Goal: Task Accomplishment & Management: Manage account settings

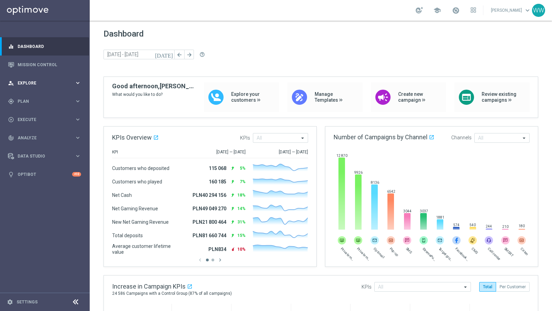
click at [39, 76] on div "person_search Explore keyboard_arrow_right" at bounding box center [44, 83] width 89 height 18
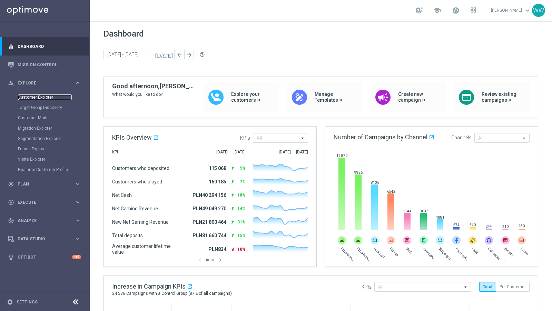
click at [39, 97] on link "Customer Explorer" at bounding box center [45, 97] width 54 height 6
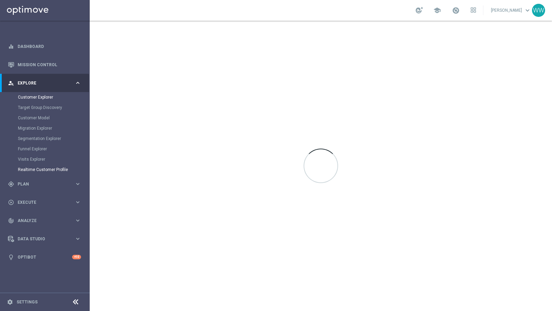
click at [39, 188] on div "gps_fixed Plan keyboard_arrow_right" at bounding box center [44, 184] width 89 height 18
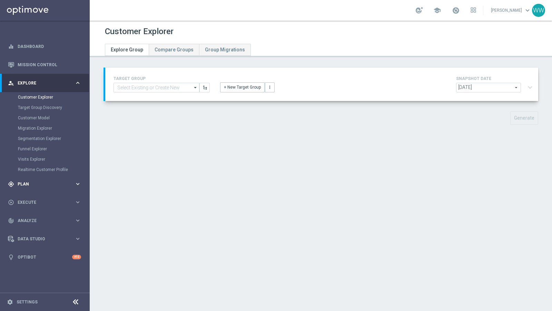
click at [35, 184] on span "Plan" at bounding box center [46, 184] width 57 height 4
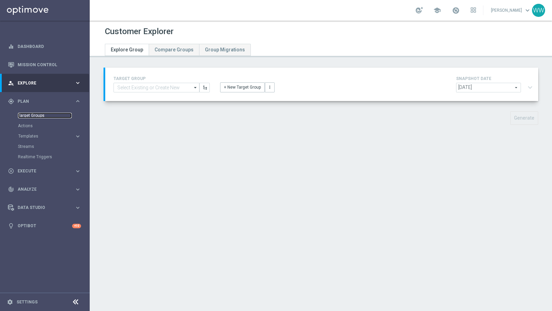
click at [34, 115] on link "Target Groups" at bounding box center [45, 116] width 54 height 6
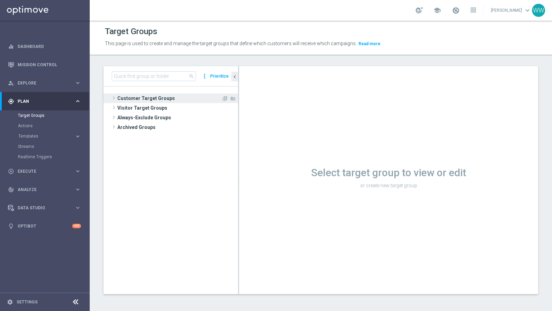
click at [111, 94] on span at bounding box center [113, 98] width 7 height 8
click at [114, 98] on span at bounding box center [113, 98] width 7 height 8
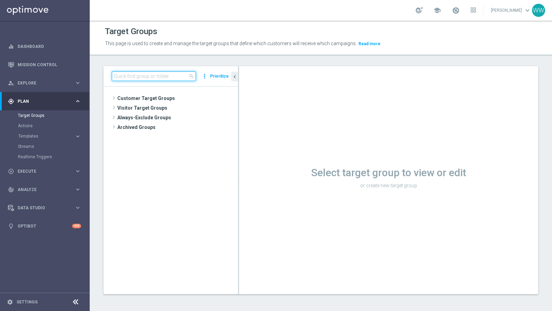
click at [126, 76] on input at bounding box center [154, 76] width 84 height 10
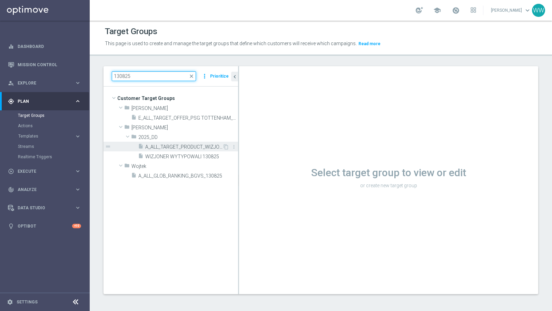
scroll to position [0, 0]
type input "130825"
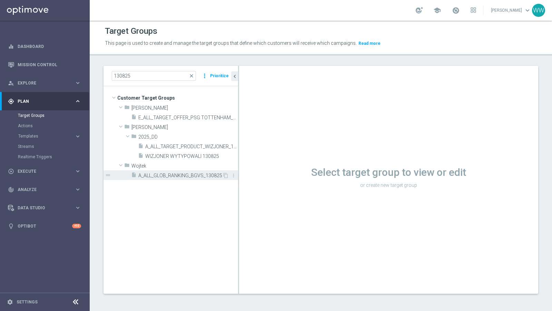
click at [167, 173] on span "A_ALL_GLOB_RANKING_BGVS_130825" at bounding box center [180, 176] width 84 height 6
click at [152, 181] on tree-viewport "Customer Target Groups library_add create_new_folder folder" at bounding box center [170, 189] width 134 height 207
click at [152, 173] on span "A_ALL_GLOB_RANKING_BGVS_130825" at bounding box center [180, 176] width 84 height 6
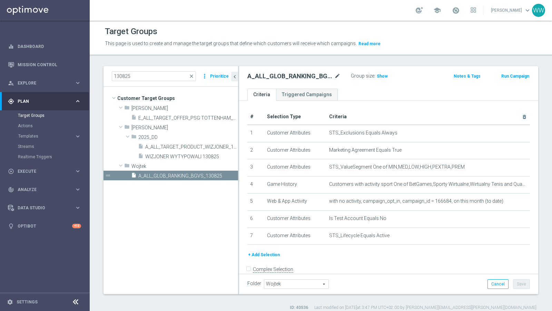
click at [334, 77] on div "A_ALL_GLOB_RANKING_BGVS_130825 mode_edit" at bounding box center [293, 76] width 93 height 8
click at [336, 77] on icon "mode_edit" at bounding box center [337, 76] width 6 height 8
click at [321, 77] on input "A_ALL_GLOB_RANKING_BGVS_130825" at bounding box center [293, 77] width 93 height 10
click at [321, 79] on input "A_ALL_GLOB_RANKING_BGVS_140825" at bounding box center [293, 77] width 93 height 10
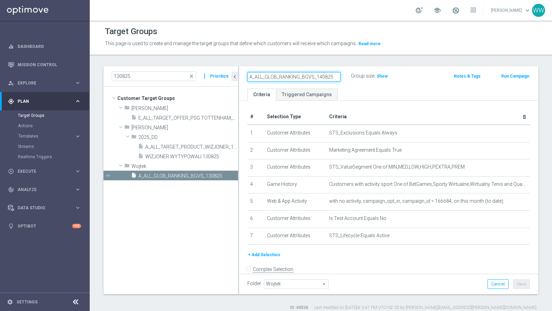
click at [321, 79] on input "A_ALL_GLOB_RANKING_BGVS_140825" at bounding box center [293, 77] width 93 height 10
type input "A_ALL_GLOB_RANKING_BGVS_140825"
click at [378, 89] on ul "Criteria Triggered Campaigns" at bounding box center [388, 95] width 299 height 12
click at [361, 89] on ul "Criteria Triggered Campaigns" at bounding box center [388, 95] width 299 height 12
click at [525, 290] on div "Folder Wojtek Wojtek arrow_drop_down search Cancel Save Saving..." at bounding box center [388, 284] width 299 height 20
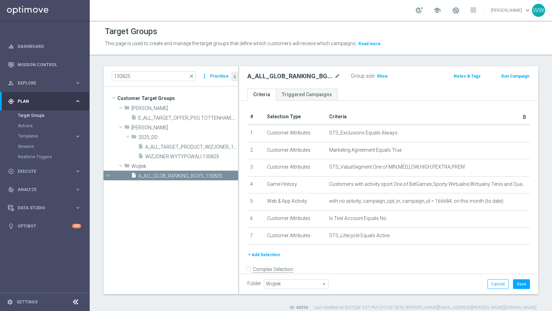
click at [525, 289] on div "Folder Wojtek Wojtek arrow_drop_down search Cancel Save Saving..." at bounding box center [388, 284] width 299 height 20
click at [524, 286] on button "Save" at bounding box center [521, 284] width 17 height 10
click at [35, 173] on span "Execute" at bounding box center [46, 171] width 57 height 4
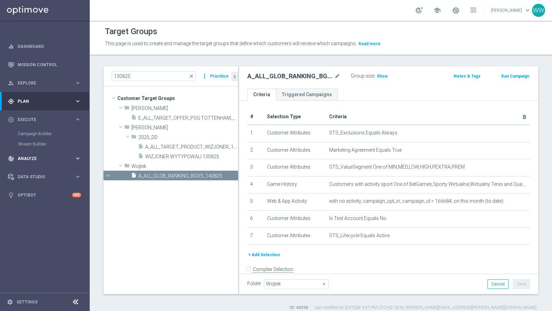
click at [30, 160] on div "track_changes Analyze" at bounding box center [41, 159] width 67 height 6
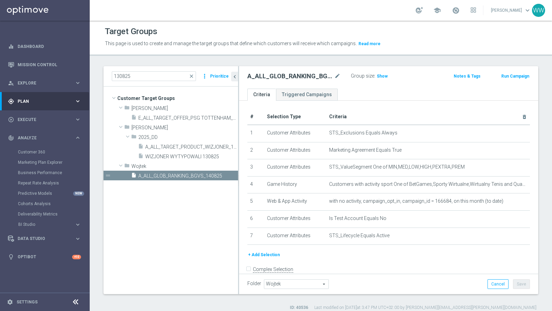
click at [28, 98] on div "gps_fixed Plan" at bounding box center [41, 101] width 67 height 6
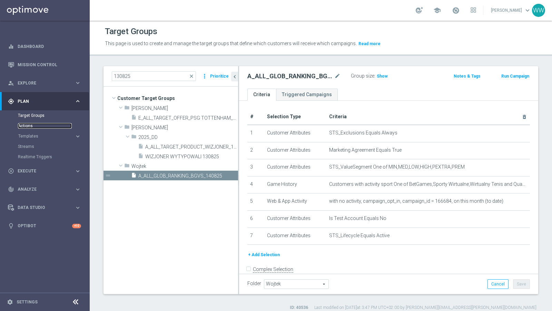
click at [28, 127] on link "Actions" at bounding box center [45, 126] width 54 height 6
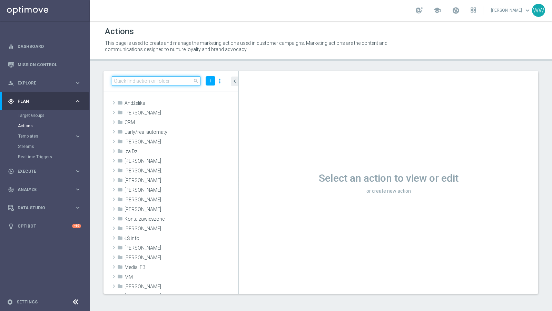
click at [148, 82] on input at bounding box center [156, 81] width 89 height 10
paste input "A_ALL_GLOB_RANKING_BGVS_140825"
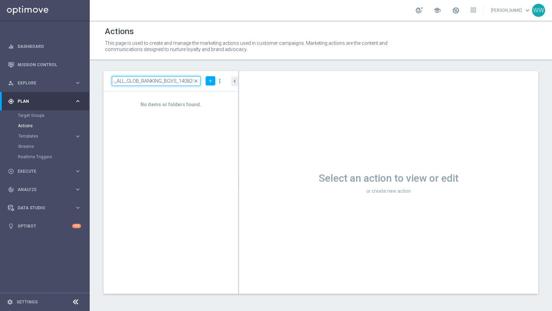
click at [182, 80] on input "A_ALL_GLOB_RANKING_BGVS_140825" at bounding box center [156, 81] width 89 height 10
type input "A_ALL_GLOB_RANKING_BGVS_130825"
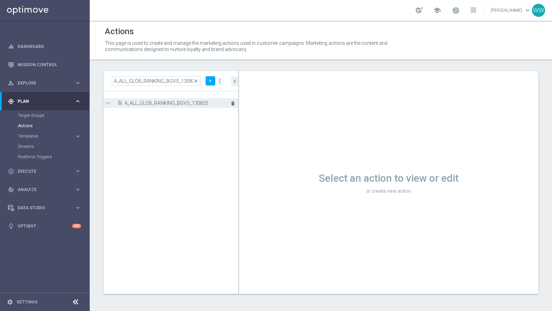
click at [230, 102] on icon "delete" at bounding box center [233, 104] width 6 height 6
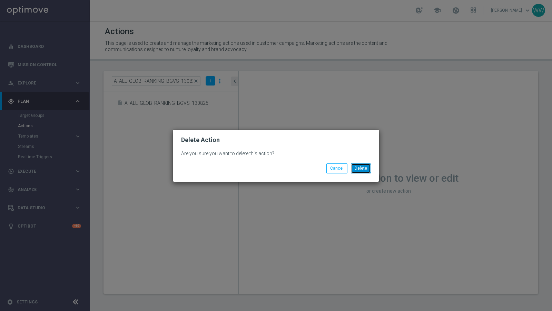
click at [368, 164] on button "Delete" at bounding box center [361, 168] width 20 height 10
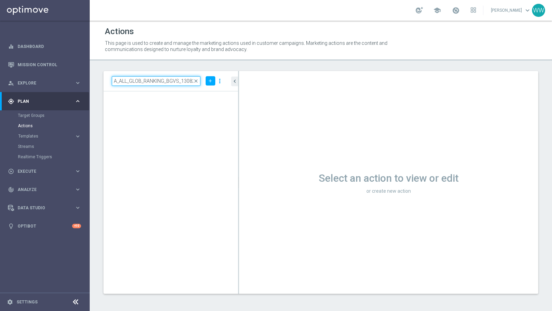
click at [191, 78] on input "A_ALL_GLOB_RANKING_BGVS_130825" at bounding box center [156, 81] width 89 height 10
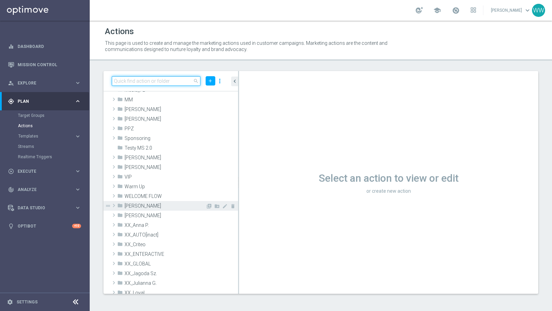
scroll to position [178, 0]
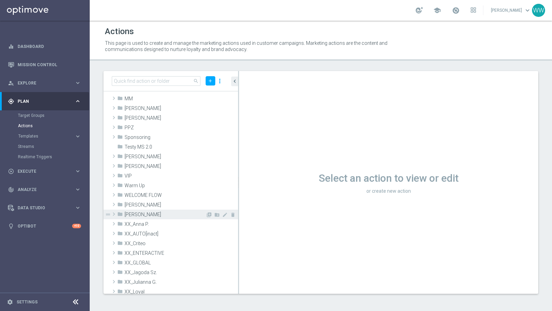
click at [139, 213] on span "Wojtek W." at bounding box center [164, 215] width 81 height 6
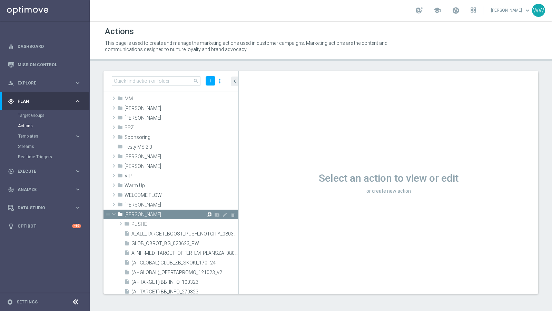
click at [207, 214] on icon "library_add" at bounding box center [209, 215] width 6 height 6
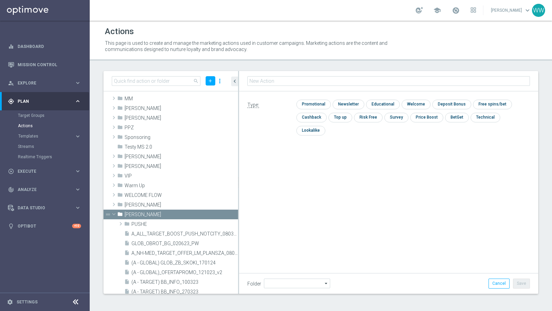
type input "Wojtek W."
type input "A_ALL_GLOB_RANKING_BGVS_140825"
click at [319, 103] on input "checkbox" at bounding box center [312, 104] width 33 height 9
checkbox input "true"
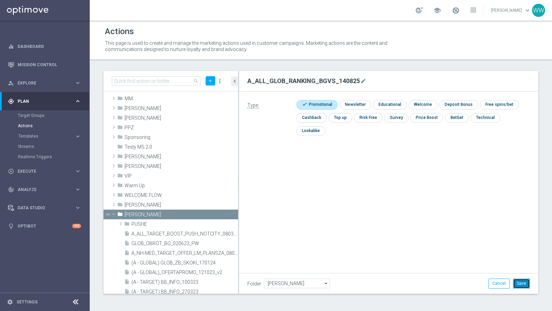
click at [523, 286] on button "Save" at bounding box center [521, 284] width 17 height 10
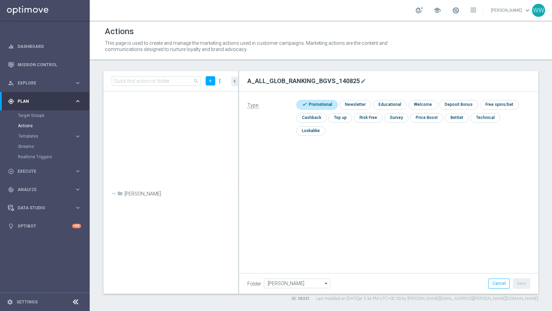
scroll to position [562, 0]
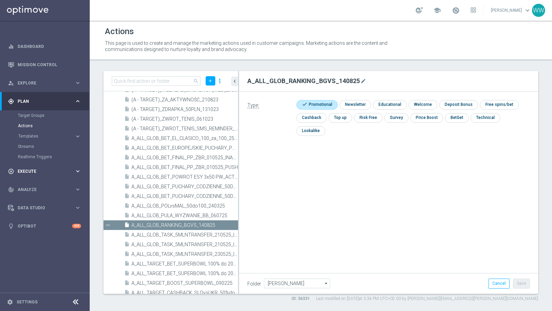
click at [23, 167] on div "play_circle_outline Execute keyboard_arrow_right" at bounding box center [44, 171] width 89 height 18
click at [39, 129] on div "Campaign Builder" at bounding box center [53, 134] width 71 height 10
click at [39, 133] on link "Campaign Builder" at bounding box center [45, 134] width 54 height 6
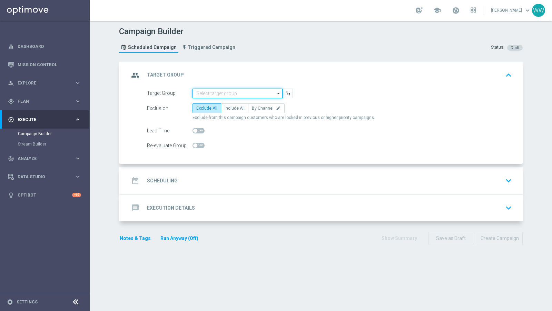
click at [230, 90] on input at bounding box center [237, 94] width 90 height 10
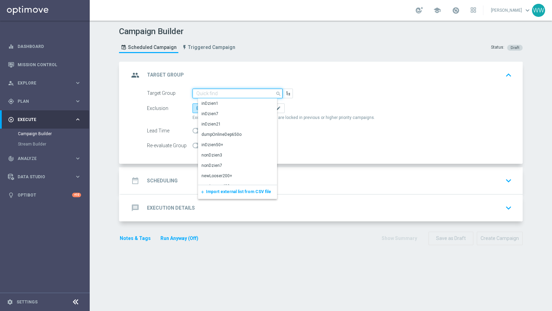
paste input "A_ALL_GLOB_RANKING_BGVS_140825"
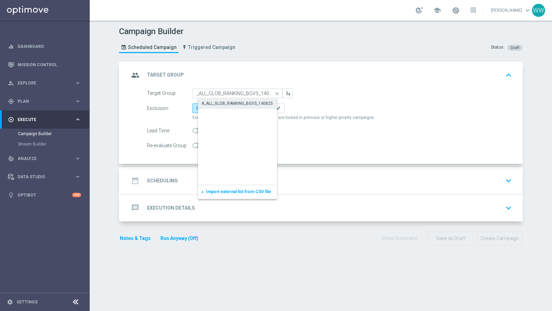
click at [226, 99] on div "A_ALL_GLOB_RANKING_BGVS_140825" at bounding box center [243, 104] width 90 height 10
type input "A_ALL_GLOB_RANKING_BGVS_140825"
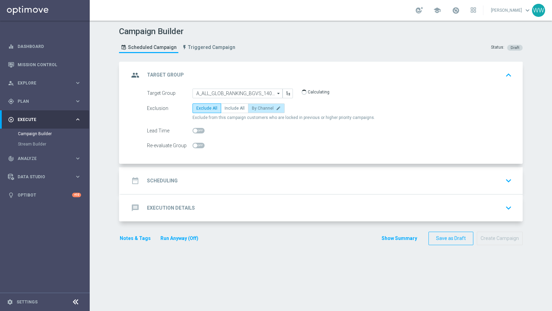
click at [248, 106] on label "By Channel edit" at bounding box center [266, 108] width 37 height 10
click at [252, 107] on input "By Channel edit" at bounding box center [254, 109] width 4 height 4
radio input "true"
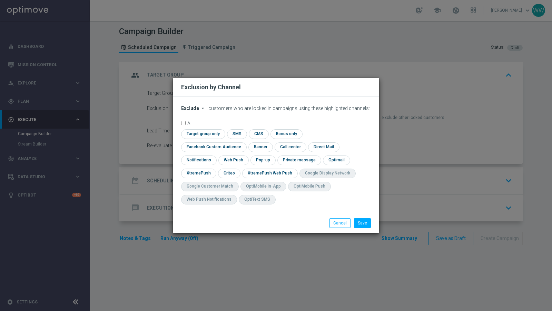
click at [193, 111] on span "Exclude" at bounding box center [190, 109] width 18 height 6
click at [0, 0] on span "Include" at bounding box center [0, 0] width 0 height 0
click at [243, 143] on input "checkbox" at bounding box center [212, 146] width 62 height 9
checkbox input "true"
click at [308, 166] on div "check Target group only check SMS check CMS check Bonus only check Facebook Cus…" at bounding box center [276, 168] width 190 height 79
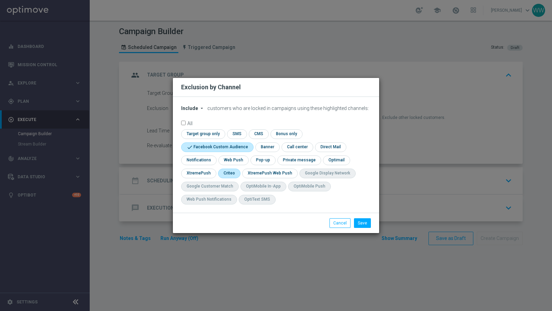
click at [222, 174] on input "checkbox" at bounding box center [228, 173] width 21 height 9
checkbox input "true"
click at [370, 222] on button "Save" at bounding box center [362, 223] width 17 height 10
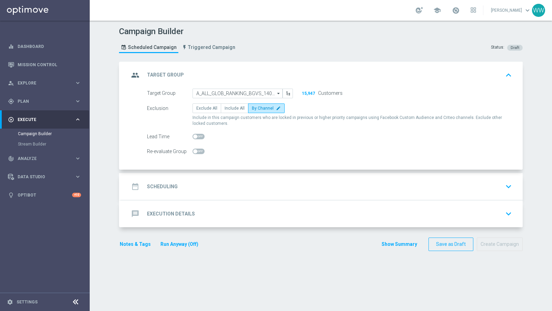
click at [202, 178] on div "date_range Scheduling keyboard_arrow_down" at bounding box center [322, 186] width 402 height 27
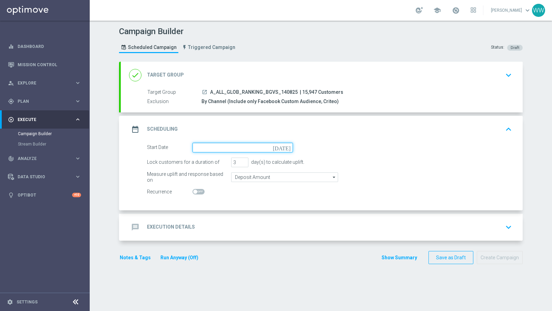
click at [227, 146] on input at bounding box center [242, 148] width 100 height 10
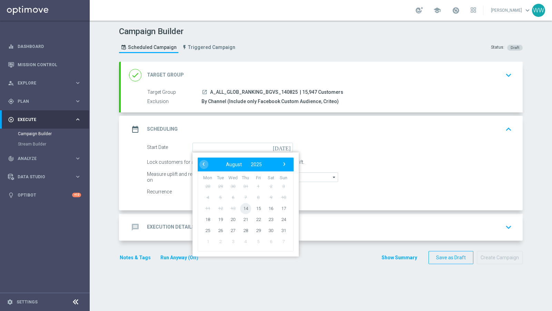
click at [243, 204] on span "14" at bounding box center [245, 208] width 11 height 11
type input "14 Aug 2025"
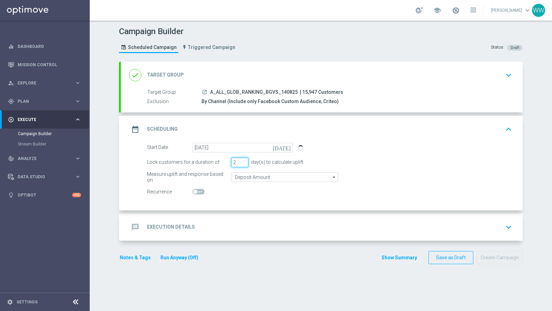
click at [244, 164] on input "2" at bounding box center [239, 163] width 17 height 10
type input "1"
click at [244, 164] on input "1" at bounding box center [239, 163] width 17 height 10
click at [239, 216] on div "message Execution Details keyboard_arrow_down" at bounding box center [322, 227] width 402 height 27
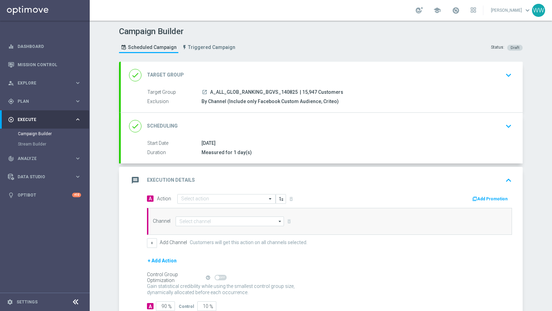
click at [202, 204] on div "A Action Select action delete_forever Add Promotion Channel arrow_drop_down Sho…" at bounding box center [329, 221] width 375 height 54
click at [202, 202] on div "A Action Select action delete_forever Add Promotion" at bounding box center [329, 199] width 375 height 11
click at [202, 197] on input "text" at bounding box center [219, 199] width 77 height 6
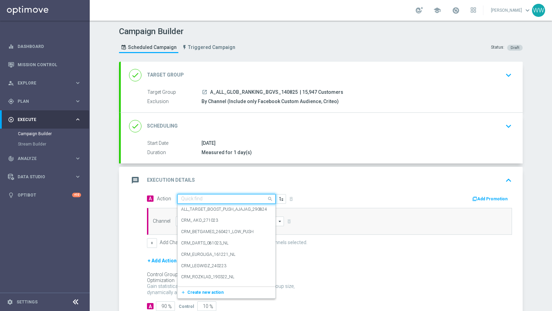
paste input "A_ALL_GLOB_RANKING_BGVS_140825"
type input "A_ALL_GLOB_RANKING_BGVS_140825"
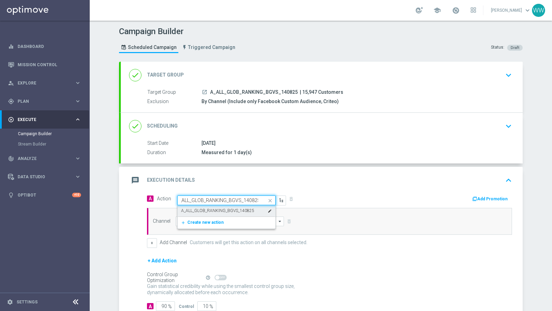
click at [202, 209] on label "A_ALL_GLOB_RANKING_BGVS_140825" at bounding box center [217, 211] width 73 height 6
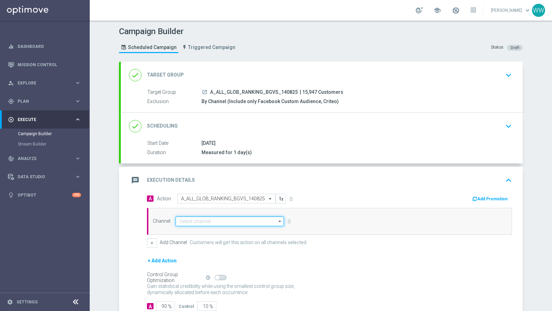
click at [194, 222] on input at bounding box center [230, 222] width 108 height 10
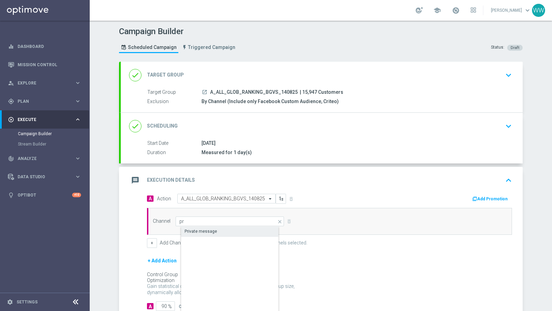
click at [199, 233] on div "Private message" at bounding box center [235, 232] width 109 height 10
type input "Private message"
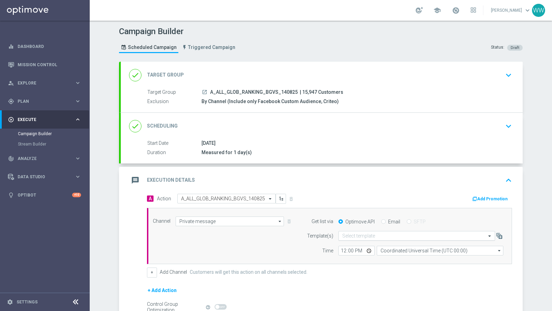
click at [351, 233] on input "text" at bounding box center [409, 236] width 135 height 6
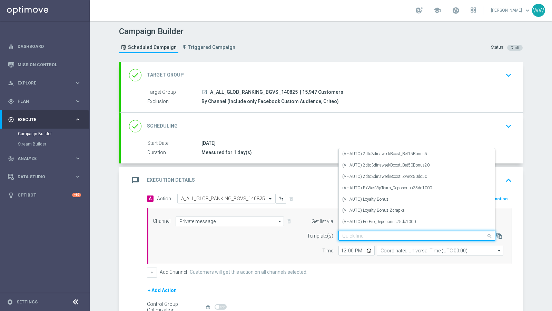
paste input "A_ALL_GLOB_RANKING_BGVS_140825"
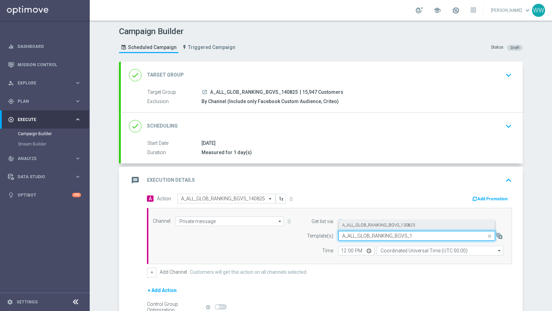
click at [349, 223] on label "A_ALL_GLOB_RANKING_BGVS_130825" at bounding box center [378, 225] width 73 height 6
type input "A_ALL_GLOB_RANKING_BGVS_1"
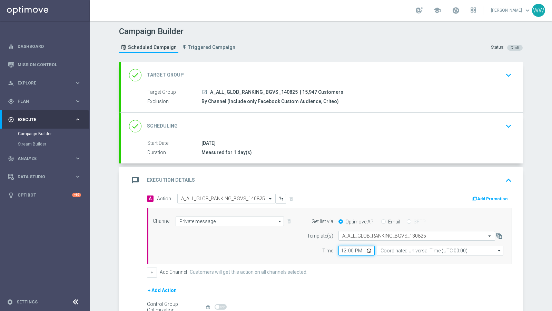
click at [344, 250] on input "12:00" at bounding box center [356, 251] width 36 height 10
type input "13:00"
click at [342, 251] on input "time" at bounding box center [356, 251] width 36 height 10
click at [344, 249] on input "time" at bounding box center [356, 251] width 36 height 10
click at [343, 250] on input "time" at bounding box center [356, 251] width 36 height 10
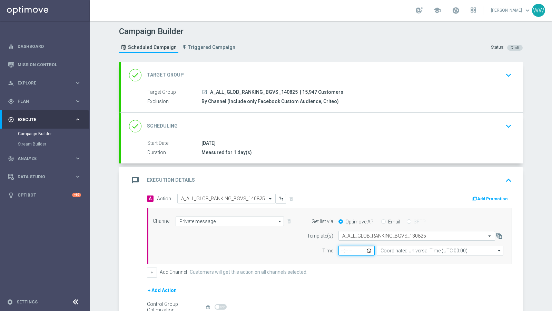
click at [350, 250] on input "time" at bounding box center [356, 251] width 36 height 10
type input "16:33"
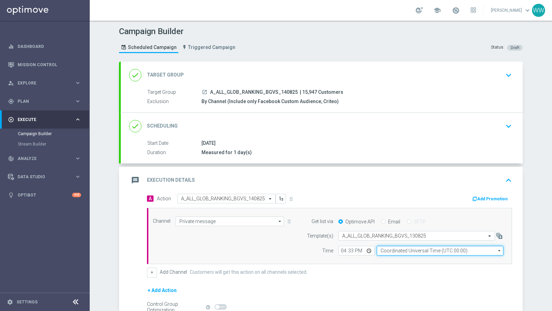
click at [395, 249] on input "Coordinated Universal Time (UTC 00:00)" at bounding box center [440, 251] width 127 height 10
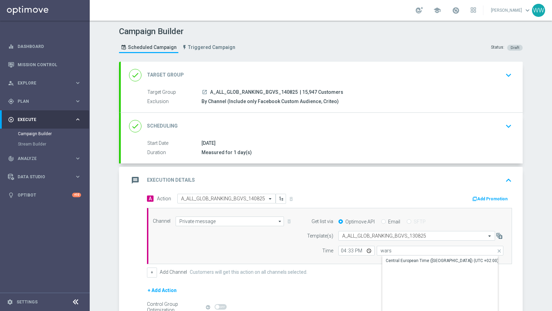
click at [395, 256] on div "Show Selected 0 of NaN" at bounding box center [445, 256] width 127 height 0
click at [395, 258] on div "Central European Time (Warsaw) (UTC +02:00)" at bounding box center [442, 261] width 113 height 6
type input "Central European Time (Warsaw) (UTC +02:00)"
click at [301, 112] on accordion-group "done Scheduling keyboard_arrow_down Start Date 14 Aug 2025 Duration Measured fo…" at bounding box center [320, 137] width 403 height 51
click at [294, 129] on div "done Scheduling keyboard_arrow_down" at bounding box center [321, 126] width 385 height 13
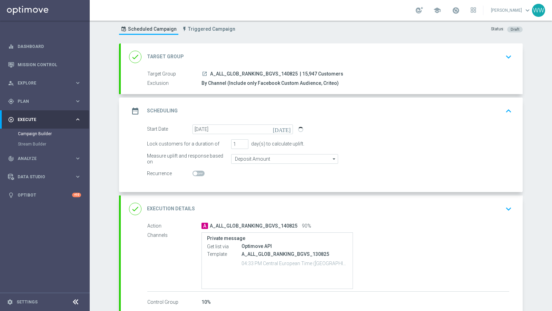
scroll to position [38, 0]
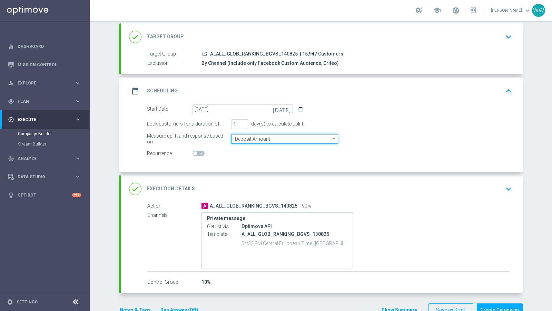
click at [267, 139] on input "Deposit Amount" at bounding box center [284, 139] width 107 height 10
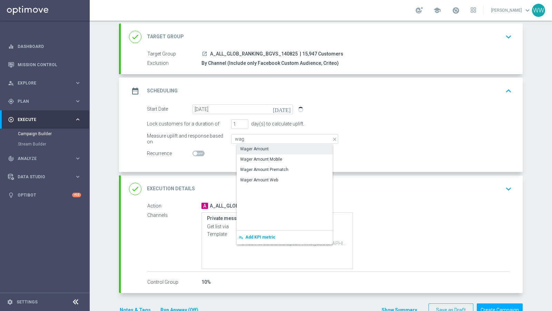
click at [265, 153] on div "Wager Amount" at bounding box center [290, 149] width 107 height 10
click at [313, 90] on div "date_range Scheduling keyboard_arrow_up" at bounding box center [321, 90] width 385 height 13
type input "Deposit Amount"
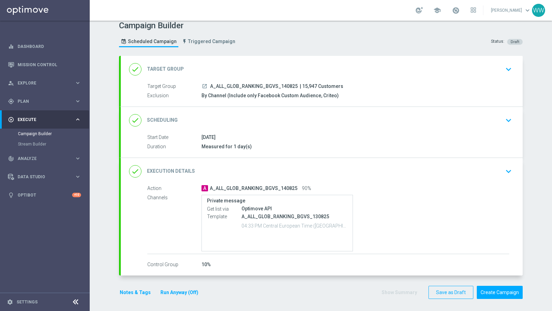
scroll to position [6, 0]
click at [273, 122] on div "done Scheduling keyboard_arrow_down" at bounding box center [321, 120] width 385 height 13
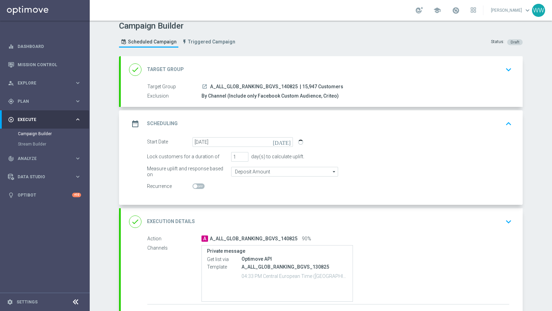
scroll to position [0, 0]
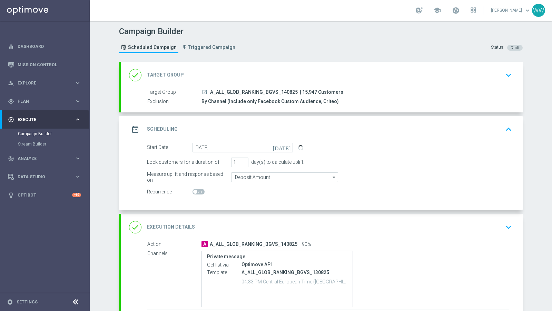
click at [285, 73] on div "done Target Group keyboard_arrow_down" at bounding box center [321, 75] width 385 height 13
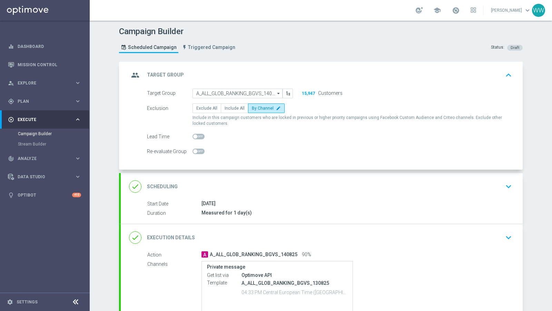
click at [245, 171] on accordion "group Target Group keyboard_arrow_up Target Group launch A_ALL_GLOB_RANKING_BGV…" at bounding box center [320, 202] width 403 height 280
click at [243, 178] on div "done Scheduling keyboard_arrow_down" at bounding box center [322, 186] width 402 height 27
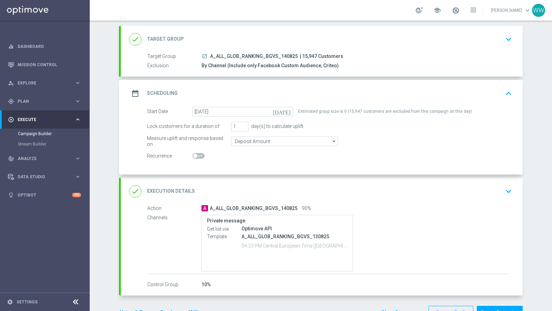
scroll to position [34, 0]
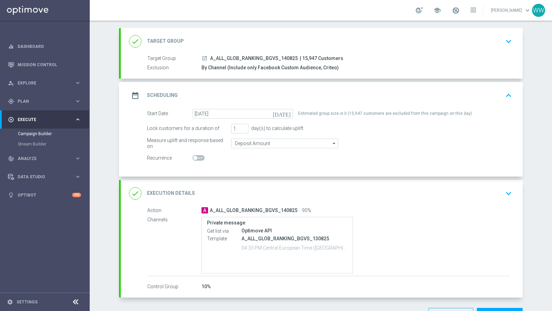
click at [280, 37] on div "done Target Group keyboard_arrow_down" at bounding box center [321, 41] width 385 height 13
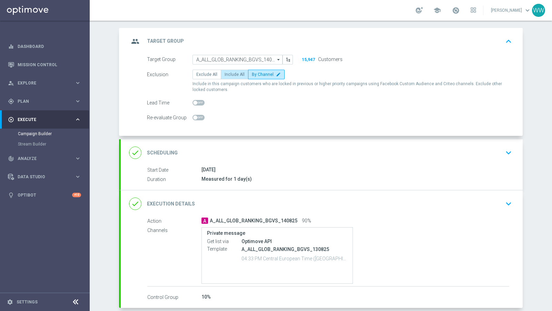
click at [225, 76] on span "Include All" at bounding box center [234, 74] width 20 height 5
click at [225, 76] on input "Include All" at bounding box center [226, 75] width 4 height 4
radio input "true"
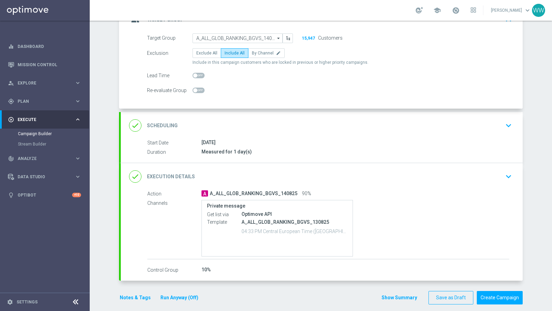
scroll to position [56, 0]
click at [489, 291] on button "Create Campaign" at bounding box center [500, 296] width 46 height 13
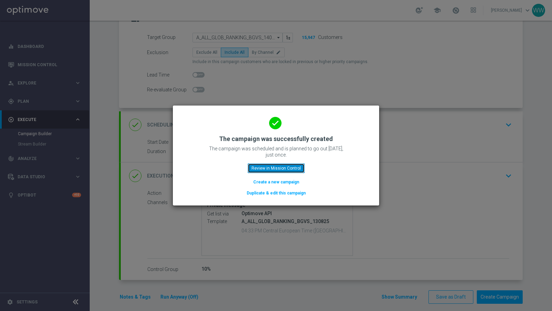
click at [267, 171] on button "Review in Mission Control" at bounding box center [276, 168] width 57 height 10
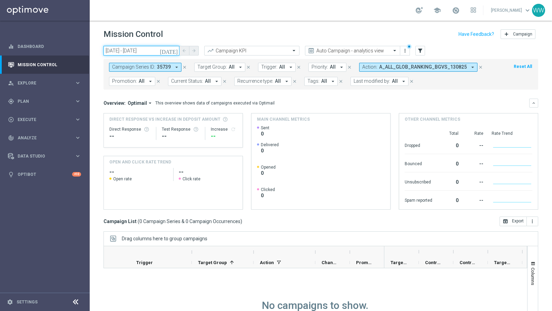
click at [154, 49] on input "14 Aug 2025 - 14 Aug 2025" at bounding box center [141, 51] width 76 height 10
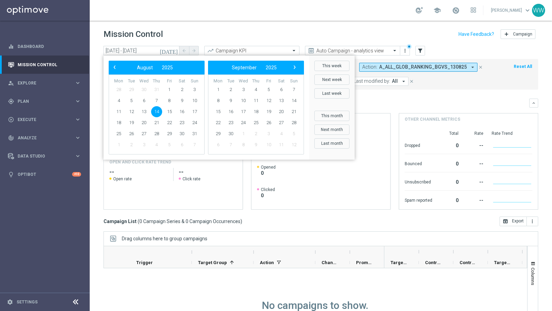
click at [160, 112] on span "14" at bounding box center [156, 111] width 11 height 11
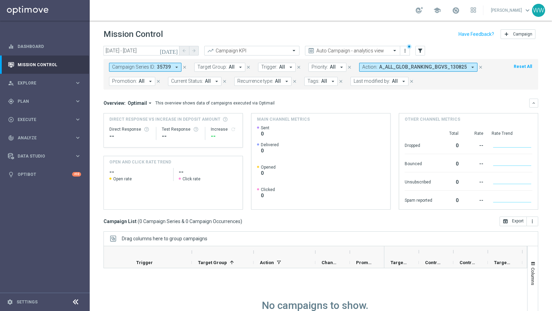
click at [183, 67] on icon "close" at bounding box center [184, 67] width 5 height 5
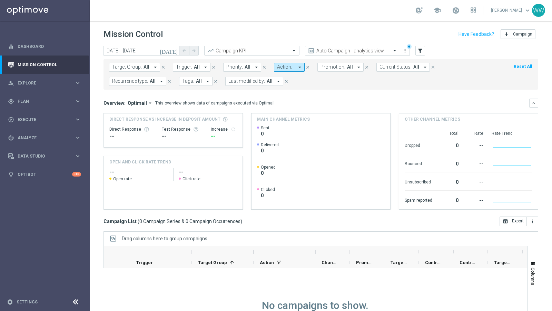
click at [277, 68] on span "Action:" at bounding box center [284, 67] width 15 height 6
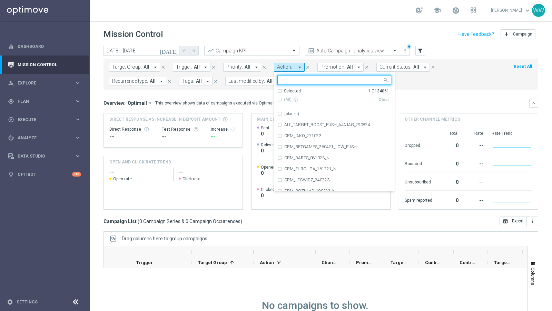
click at [0, 0] on div "Clear" at bounding box center [0, 0] width 0 height 0
click at [277, 90] on div "Selected 1 Of 34061" at bounding box center [333, 91] width 112 height 6
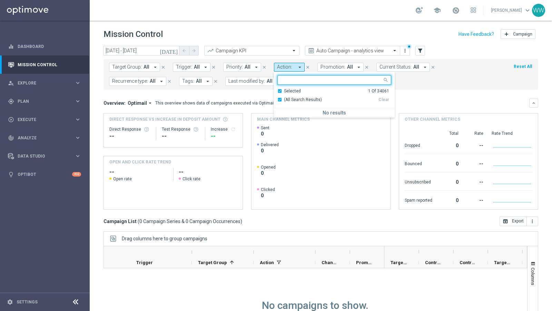
click at [284, 100] on span "(All Search Results)" at bounding box center [303, 100] width 38 height 6
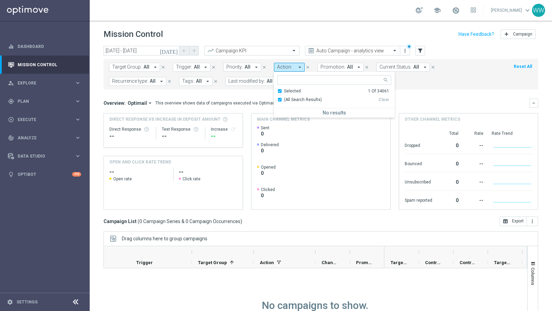
click at [277, 97] on div "(All Search Results)" at bounding box center [327, 100] width 101 height 6
click at [412, 97] on mini-dashboard "Overview: Optimail arrow_drop_down This overview shows data of campaigns execut…" at bounding box center [320, 153] width 434 height 127
click at [295, 71] on button "Action: arrow_drop_down" at bounding box center [289, 67] width 31 height 9
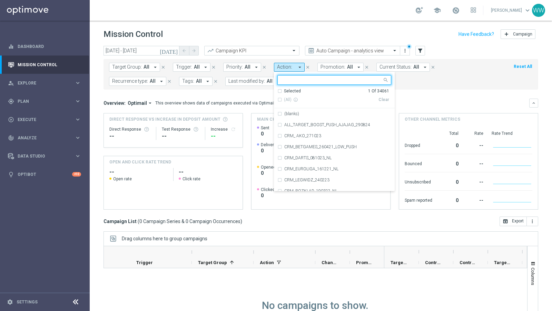
click at [294, 79] on input "text" at bounding box center [331, 80] width 101 height 6
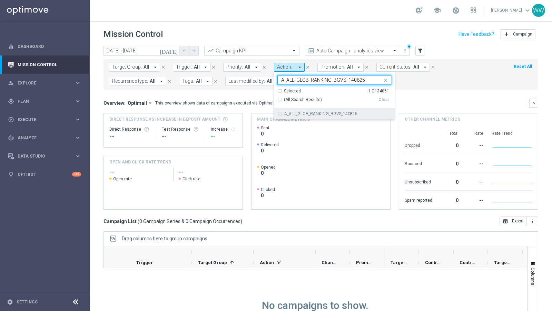
click at [305, 112] on label "A_ALL_GLOB_RANKING_BGVS_140825" at bounding box center [320, 114] width 73 height 4
type input "A_ALL_GLOB_RANKING_BGVS_140825"
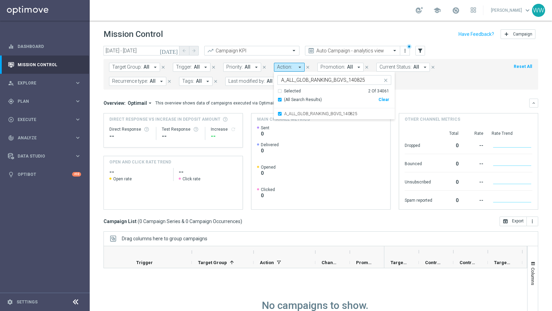
click at [247, 93] on mini-dashboard "Overview: Optimail arrow_drop_down This overview shows data of campaigns execut…" at bounding box center [320, 153] width 434 height 127
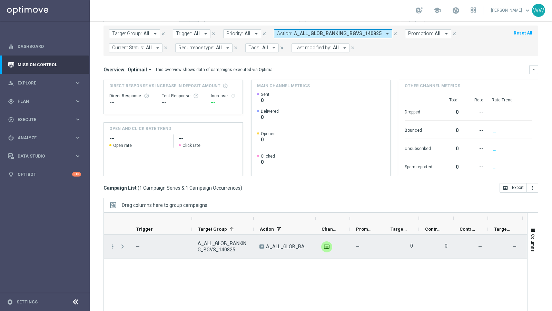
scroll to position [43, 0]
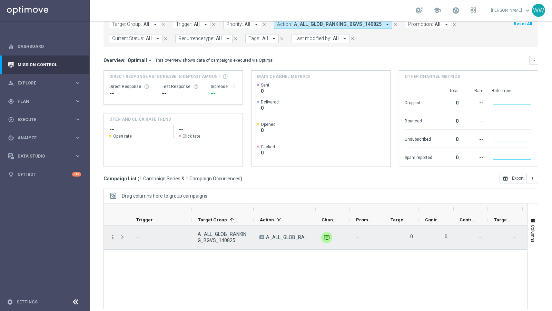
click at [112, 236] on icon "more_vert" at bounding box center [113, 237] width 6 height 6
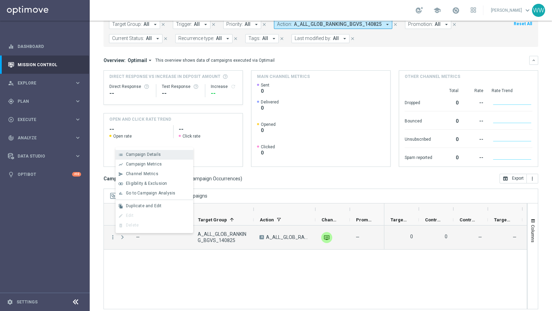
click at [145, 158] on div "list Campaign Details" at bounding box center [155, 155] width 78 height 10
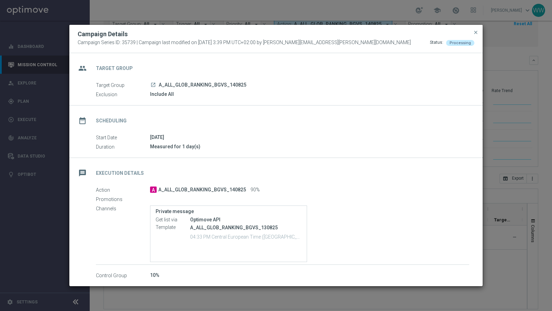
click at [153, 83] on icon "launch" at bounding box center [153, 85] width 6 height 6
click at [474, 33] on span "close" at bounding box center [476, 33] width 6 height 6
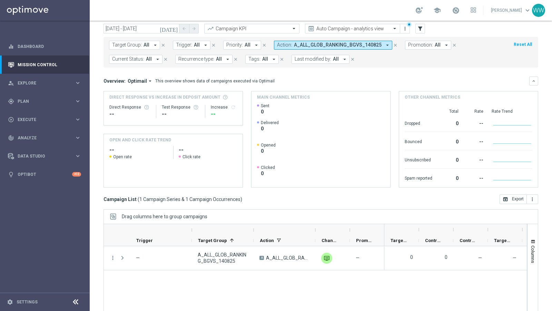
scroll to position [19, 0]
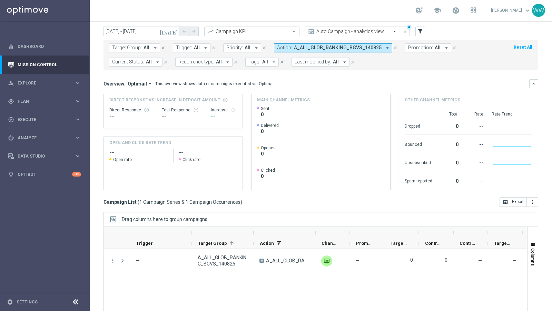
click at [294, 49] on span "A_ALL_GLOB_RANKING_BGVS_140825" at bounding box center [338, 48] width 88 height 6
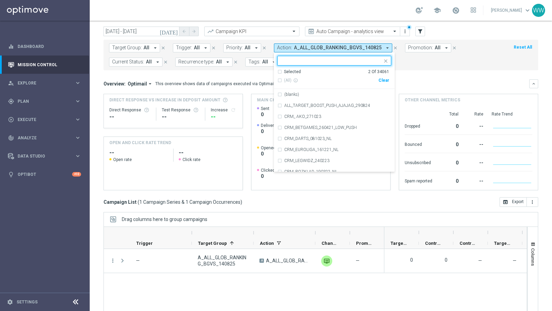
click at [0, 0] on div "Clear" at bounding box center [0, 0] width 0 height 0
click at [289, 56] on div at bounding box center [330, 60] width 104 height 9
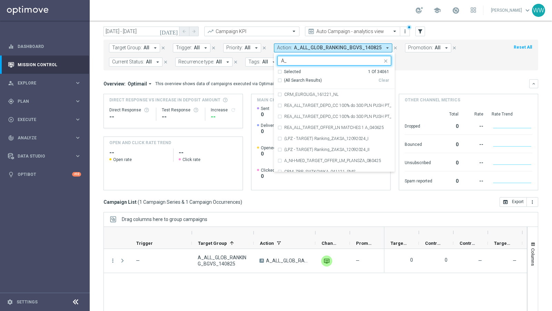
click at [277, 81] on div "(All Search Results)" at bounding box center [327, 81] width 101 height 6
type input "A_"
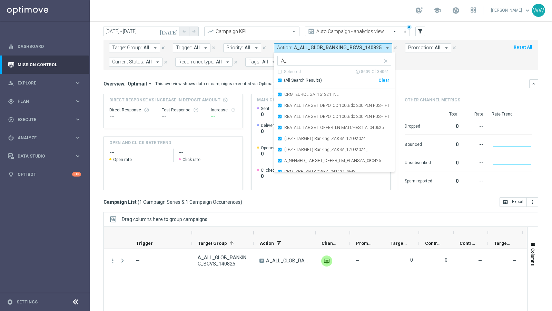
click at [439, 83] on div "Overview: Optimail arrow_drop_down This overview shows data of campaigns execut…" at bounding box center [316, 84] width 426 height 6
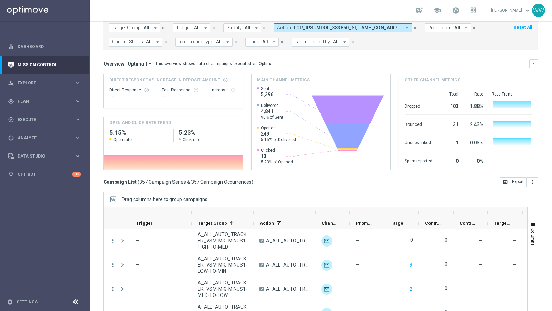
scroll to position [47, 0]
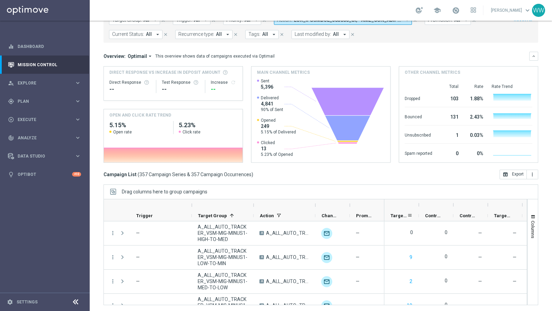
click at [399, 215] on span "Targeted Customers" at bounding box center [398, 215] width 17 height 5
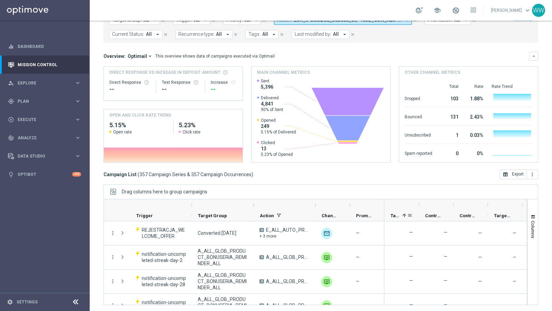
click at [401, 216] on div "Targeted Customers 1" at bounding box center [398, 215] width 17 height 11
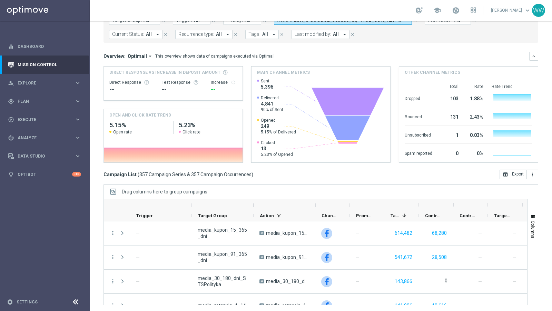
scroll to position [0, 0]
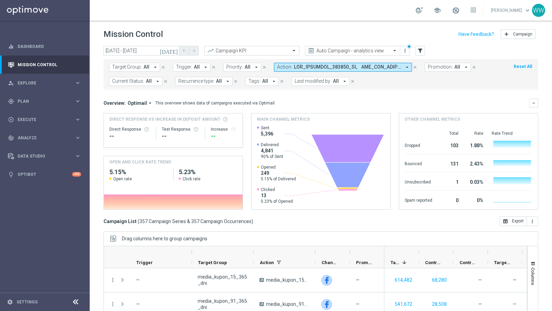
click at [306, 64] on span at bounding box center [347, 67] width 107 height 6
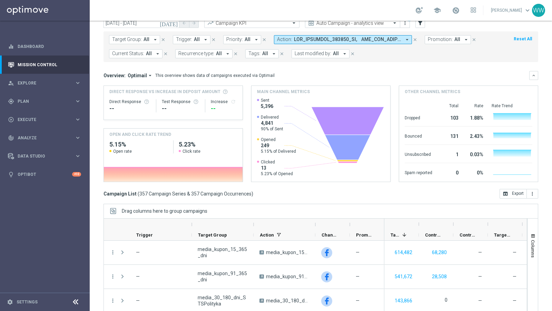
click at [368, 39] on span at bounding box center [347, 40] width 107 height 6
click at [365, 37] on span at bounding box center [347, 40] width 107 height 6
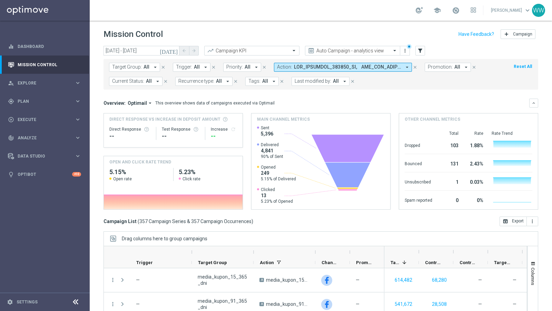
click at [349, 67] on span at bounding box center [347, 67] width 107 height 6
click at [313, 65] on span at bounding box center [347, 67] width 107 height 6
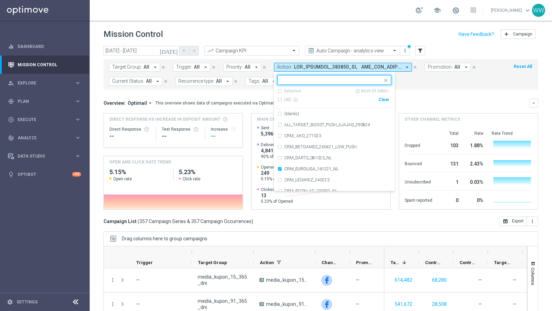
click at [337, 81] on input "text" at bounding box center [331, 80] width 101 height 6
drag, startPoint x: 373, startPoint y: 99, endPoint x: 381, endPoint y: 99, distance: 7.6
click at [373, 99] on div "(All) info_outline" at bounding box center [327, 100] width 101 height 6
click at [0, 0] on div "Clear" at bounding box center [0, 0] width 0 height 0
click at [424, 94] on mini-dashboard "Overview: Optimail arrow_drop_down This overview shows data of campaigns execut…" at bounding box center [320, 153] width 434 height 127
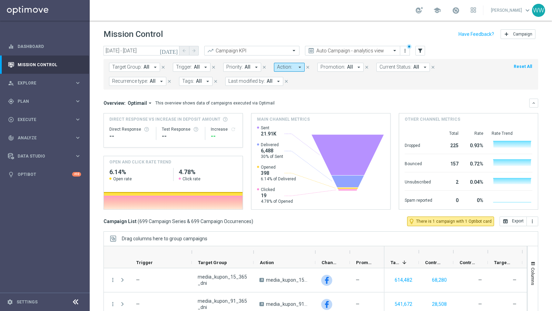
click at [182, 80] on span "Tags:" at bounding box center [188, 81] width 12 height 6
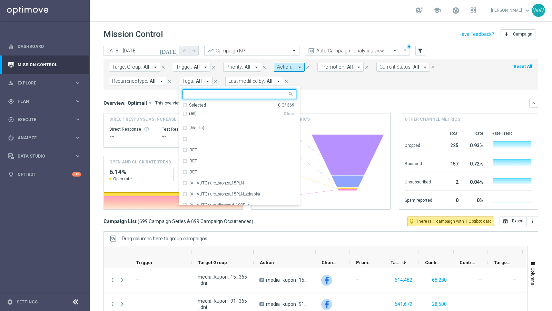
type input "A"
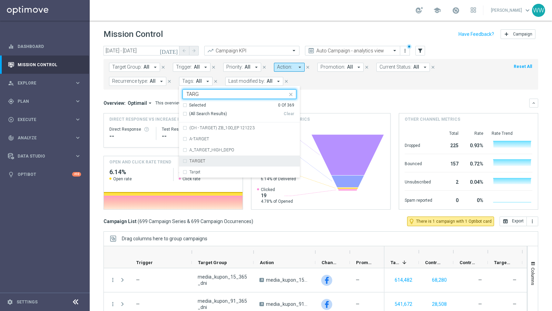
click at [189, 159] on label "TARGET" at bounding box center [197, 161] width 16 height 4
type input "TARG"
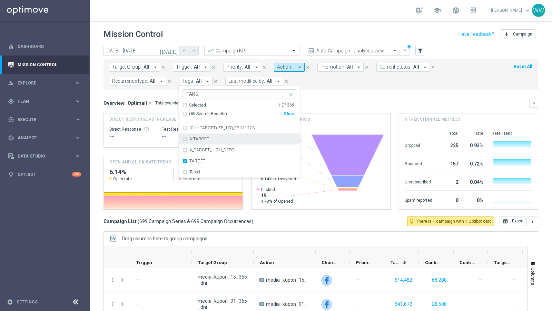
click at [307, 103] on div "Overview: Optimail arrow_drop_down This overview shows data of campaigns execut…" at bounding box center [316, 103] width 426 height 6
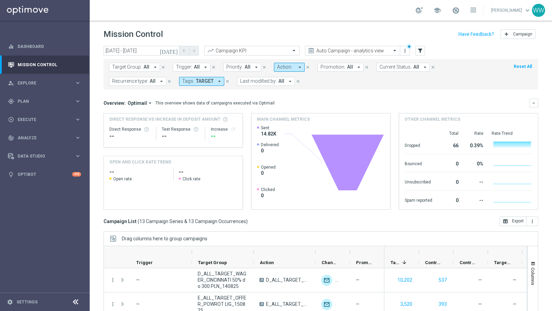
click at [196, 81] on span "TARGET" at bounding box center [205, 81] width 18 height 6
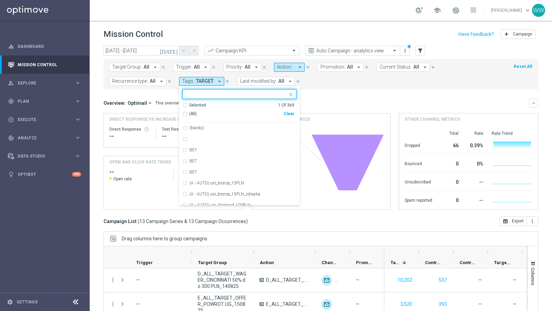
click at [216, 108] on div "(All) Clear" at bounding box center [238, 113] width 112 height 11
click at [0, 0] on div "Clear" at bounding box center [0, 0] width 0 height 0
click at [273, 106] on div "Overview: Optimail arrow_drop_down This overview shows data of campaigns execut…" at bounding box center [320, 103] width 434 height 9
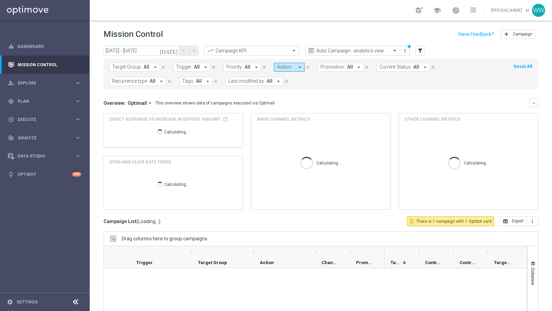
click at [287, 68] on span "Action:" at bounding box center [284, 67] width 15 height 6
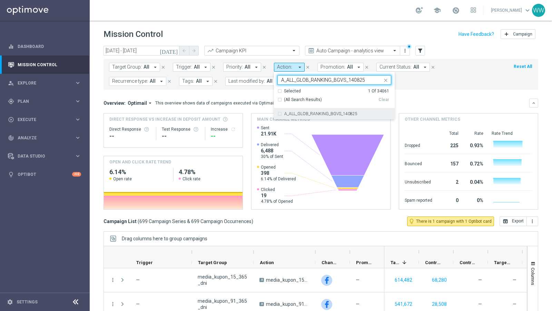
click at [291, 115] on label "A_ALL_GLOB_RANKING_BGVS_140825" at bounding box center [320, 114] width 73 height 4
type input "A_ALL_GLOB_RANKING_BGVS_140825"
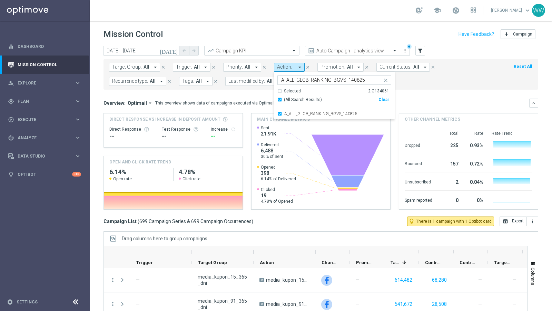
click at [257, 87] on div "Target Group: All arrow_drop_down close Trigger: All arrow_drop_down close Prio…" at bounding box center [320, 74] width 434 height 31
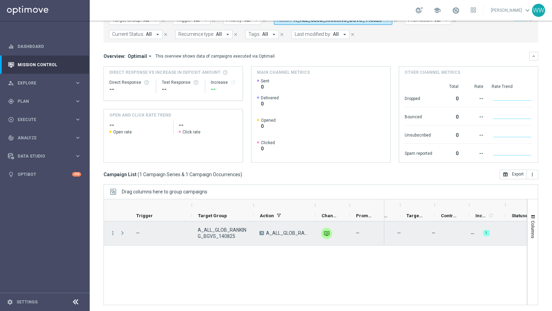
scroll to position [0, 149]
click at [111, 233] on icon "more_vert" at bounding box center [113, 233] width 6 height 6
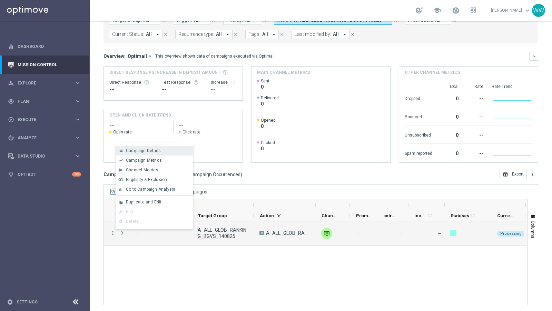
click at [139, 151] on span "Campaign Details" at bounding box center [143, 150] width 35 height 5
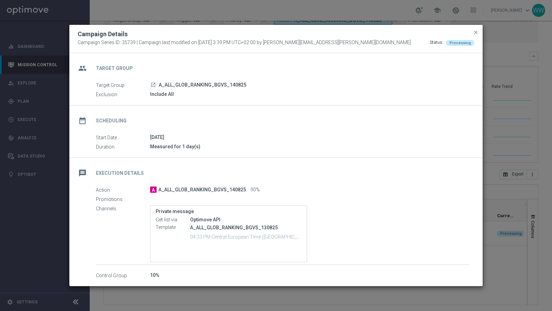
click at [152, 95] on div "Include All" at bounding box center [309, 94] width 319 height 7
click at [170, 97] on div "Include All" at bounding box center [309, 94] width 319 height 7
click at [166, 93] on div "Include All" at bounding box center [309, 94] width 319 height 7
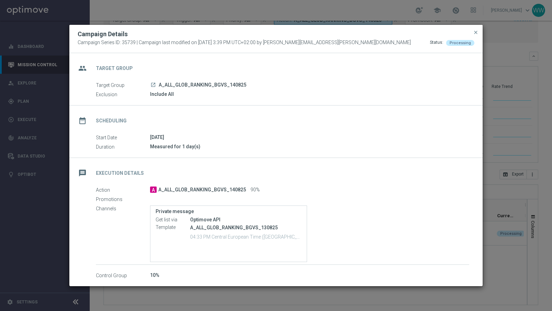
click at [166, 93] on div "Include All" at bounding box center [309, 94] width 319 height 7
click at [193, 98] on div "Exclusion Include All" at bounding box center [282, 95] width 373 height 8
click at [476, 33] on span "close" at bounding box center [476, 33] width 6 height 6
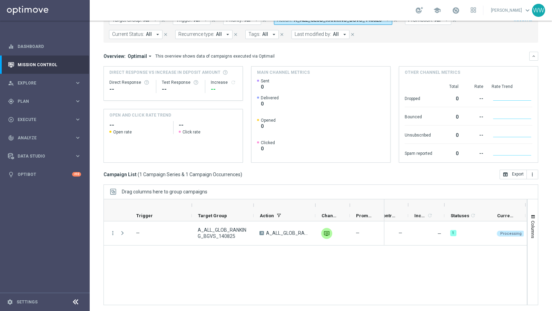
scroll to position [8, 0]
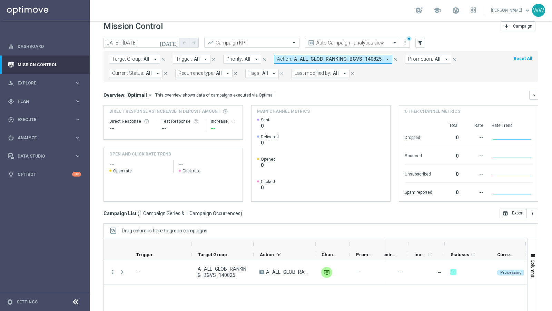
click at [299, 50] on div "Target Group: All arrow_drop_down close Trigger: All arrow_drop_down close Prio…" at bounding box center [320, 64] width 434 height 33
click at [297, 58] on span "A_ALL_GLOB_RANKING_BGVS_140825" at bounding box center [338, 59] width 88 height 6
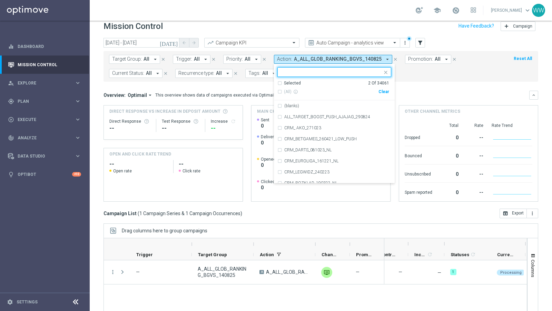
click at [0, 0] on div "Clear" at bounding box center [0, 0] width 0 height 0
click at [350, 77] on ng-select "Selected 1 Of 34061 (All) info_outline Clear (blanks) ALL_TARGET_BOOST_PUSH_AJA…" at bounding box center [334, 125] width 121 height 116
click at [350, 75] on div at bounding box center [331, 72] width 102 height 7
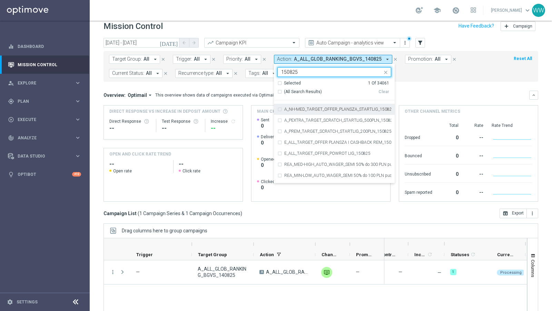
scroll to position [0, 0]
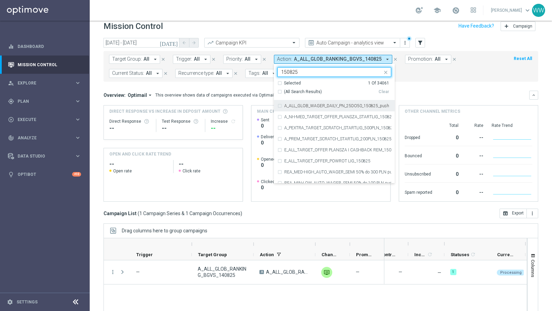
click at [327, 105] on label "A_ALL_GLOB_WAGER_DAILY_PN_25DO50_150825_push" at bounding box center [336, 106] width 105 height 4
type input "150825"
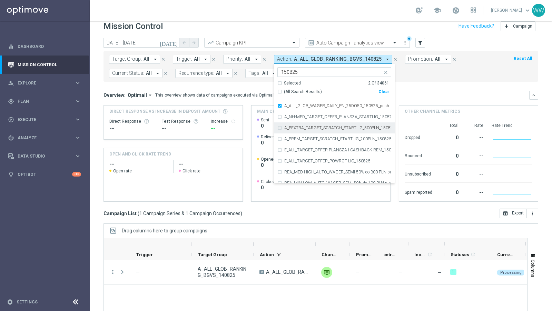
scroll to position [2, 0]
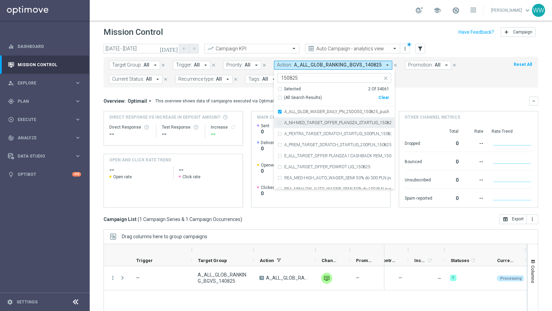
click at [295, 119] on div "A_NH-MED_TARGET_OFFER_PLANSZA_STARTLIG_150825" at bounding box center [334, 122] width 114 height 11
click at [295, 132] on label "A_PEXTRA_TARGET_SCRATCH_STARTLIG_500PLN_150825" at bounding box center [337, 134] width 107 height 4
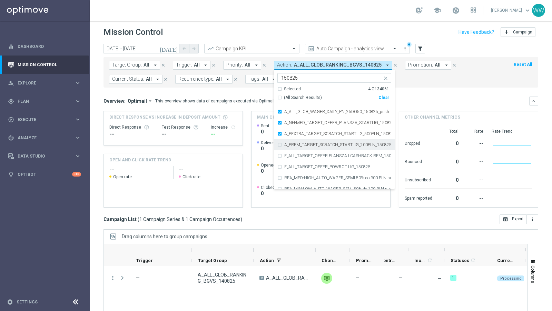
click at [295, 143] on label "A_PREM_TARGET_SCRATCH_STARTLIG_200PLN_150825" at bounding box center [337, 145] width 107 height 4
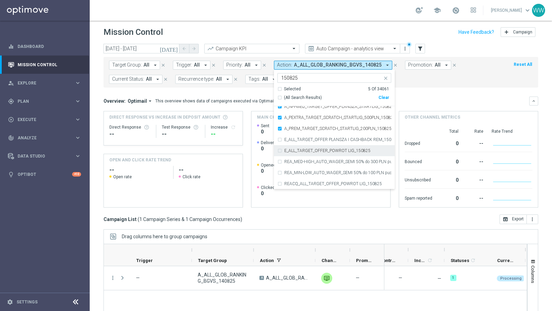
scroll to position [0, 0]
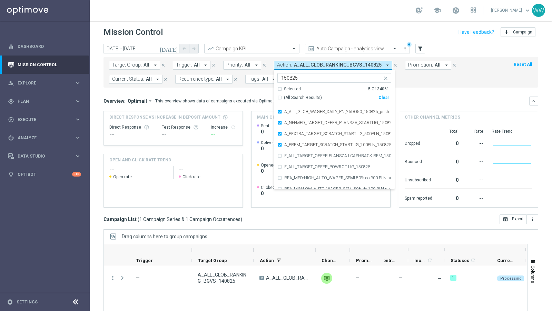
click at [425, 77] on form "Target Group: All arrow_drop_down close Trigger: All arrow_drop_down close Prio…" at bounding box center [305, 72] width 393 height 23
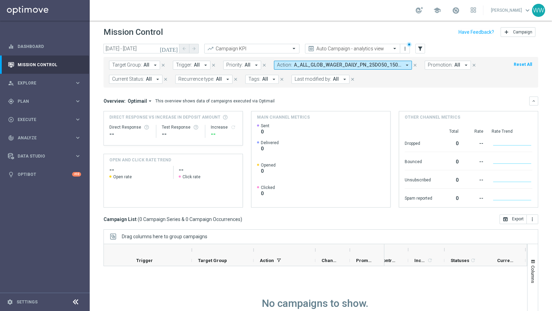
click at [173, 47] on icon "today" at bounding box center [169, 49] width 19 height 6
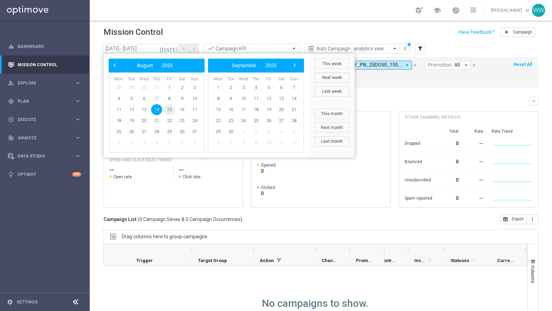
click at [170, 107] on span "15" at bounding box center [169, 109] width 11 height 11
type input "15 Aug 2025 - 15 Aug 2025"
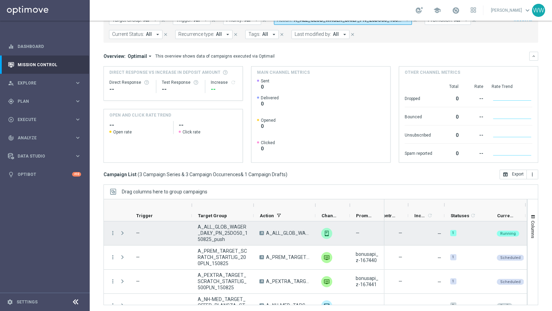
click at [217, 235] on span "A_ALL_GLOB_WAGER_DAILY_PN_25DO50_150825_push" at bounding box center [223, 233] width 50 height 19
click at [227, 235] on span "A_ALL_GLOB_WAGER_DAILY_PN_25DO50_150825_push" at bounding box center [223, 233] width 50 height 19
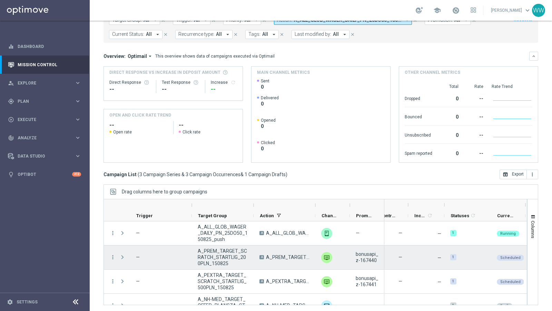
scroll to position [32, 0]
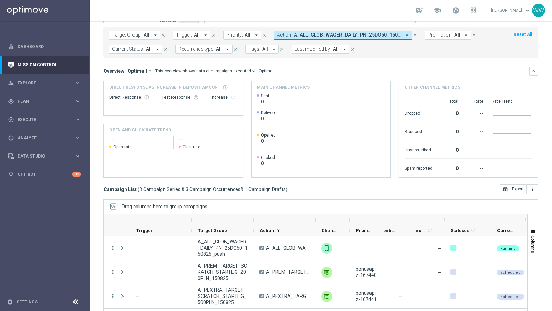
click at [317, 35] on span "A_ALL_GLOB_WAGER_DAILY_PN_25DO50_150825_push, A_NH-MED_TARGET_OFFER_PLANSZA_STA…" at bounding box center [347, 35] width 107 height 6
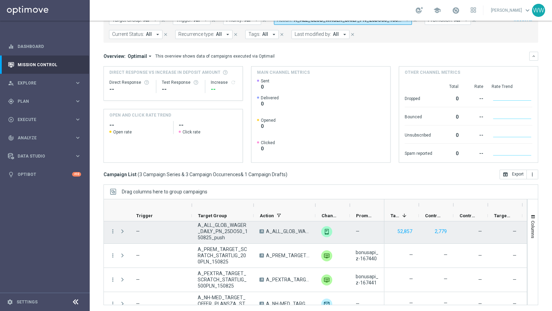
scroll to position [0, 0]
click at [115, 233] on icon "more_vert" at bounding box center [113, 233] width 6 height 6
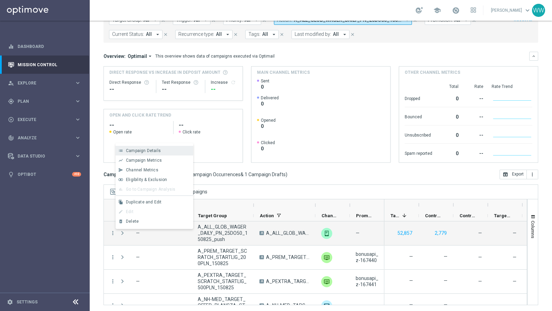
click at [136, 155] on div "list Campaign Details" at bounding box center [155, 151] width 78 height 10
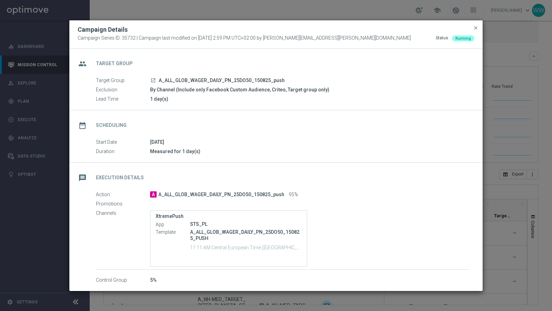
click at [151, 80] on icon "launch" at bounding box center [153, 81] width 6 height 6
click at [473, 31] on span "close" at bounding box center [476, 28] width 6 height 6
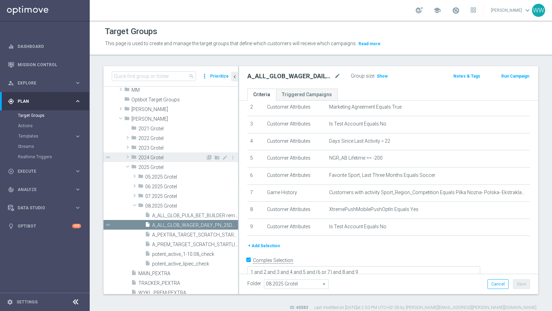
scroll to position [192, 0]
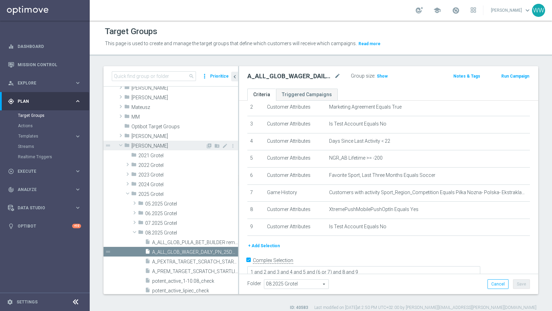
click at [121, 146] on span at bounding box center [121, 145] width 8 height 7
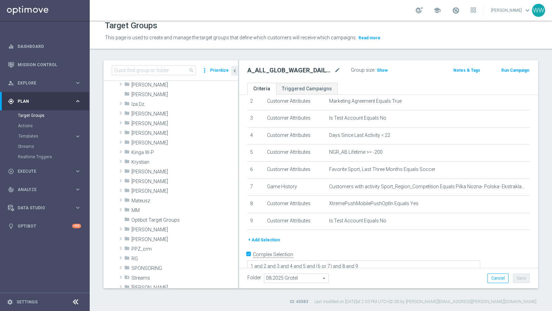
scroll to position [0, 0]
